Goal: Information Seeking & Learning: Learn about a topic

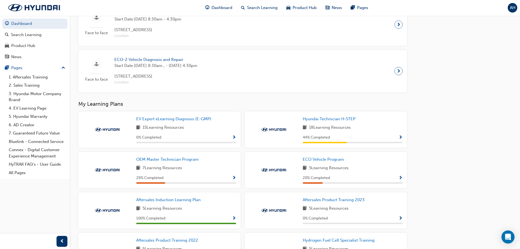
scroll to position [300, 0]
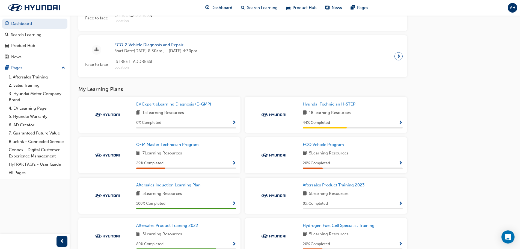
click at [321, 105] on span "Hyundai Technician H-STEP" at bounding box center [329, 104] width 53 height 5
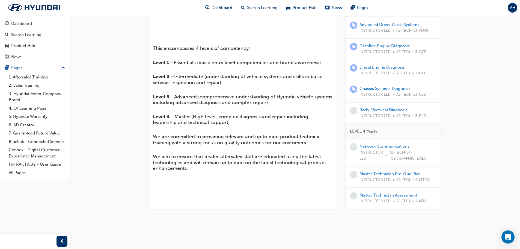
scroll to position [192, 0]
click at [381, 112] on link "Body Electrical Diagnosis" at bounding box center [384, 109] width 48 height 5
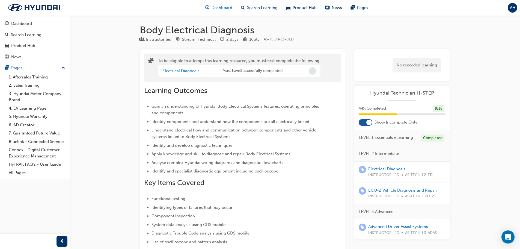
click at [223, 7] on span "Dashboard" at bounding box center [222, 8] width 21 height 6
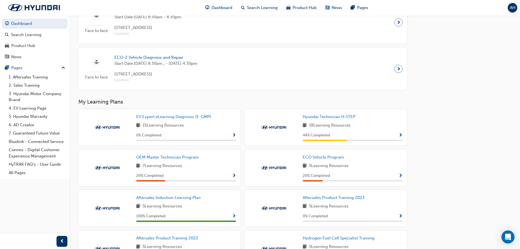
scroll to position [328, 0]
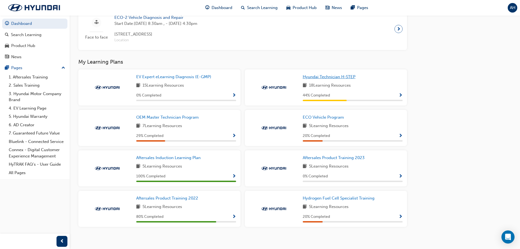
click at [341, 78] on span "Hyundai Technician H-STEP" at bounding box center [329, 76] width 53 height 5
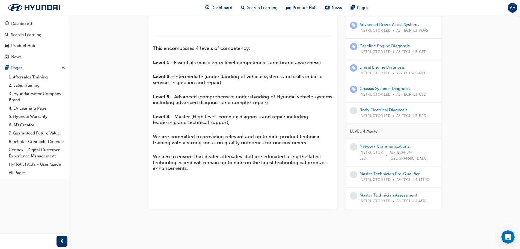
scroll to position [164, 0]
click at [382, 148] on link "Network Communications" at bounding box center [385, 146] width 50 height 5
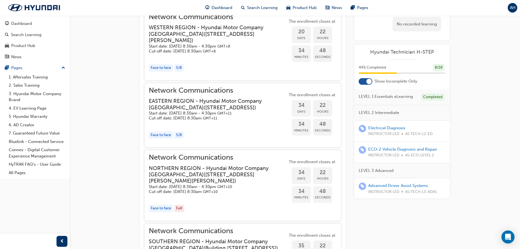
scroll to position [427, 0]
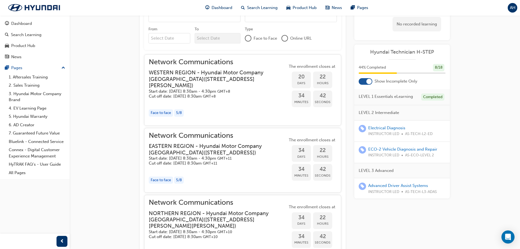
click at [211, 136] on div "Network Communications EASTERN REGION - Hyundai Motor Company [GEOGRAPHIC_DATA]…" at bounding box center [218, 148] width 139 height 33
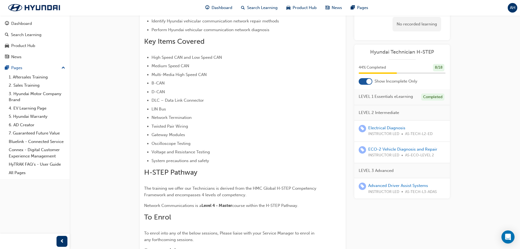
scroll to position [0, 0]
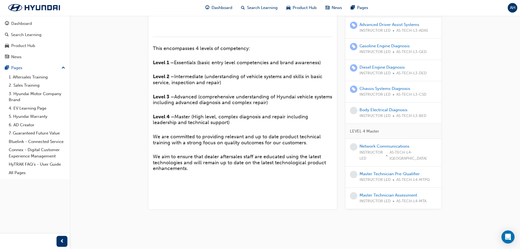
scroll to position [136, 0]
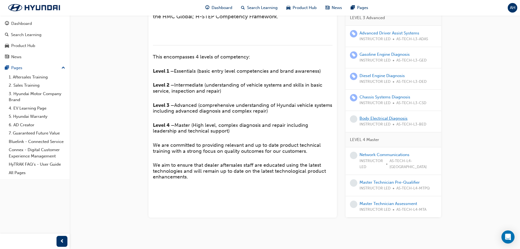
click at [399, 121] on link "Body Electrical Diagnosis" at bounding box center [384, 118] width 48 height 5
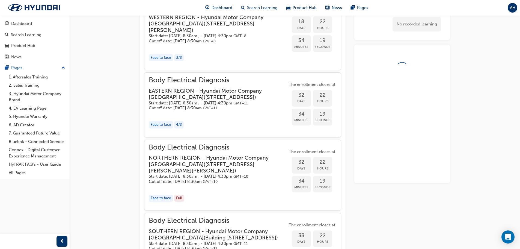
scroll to position [486, 0]
